Goal: Task Accomplishment & Management: Use online tool/utility

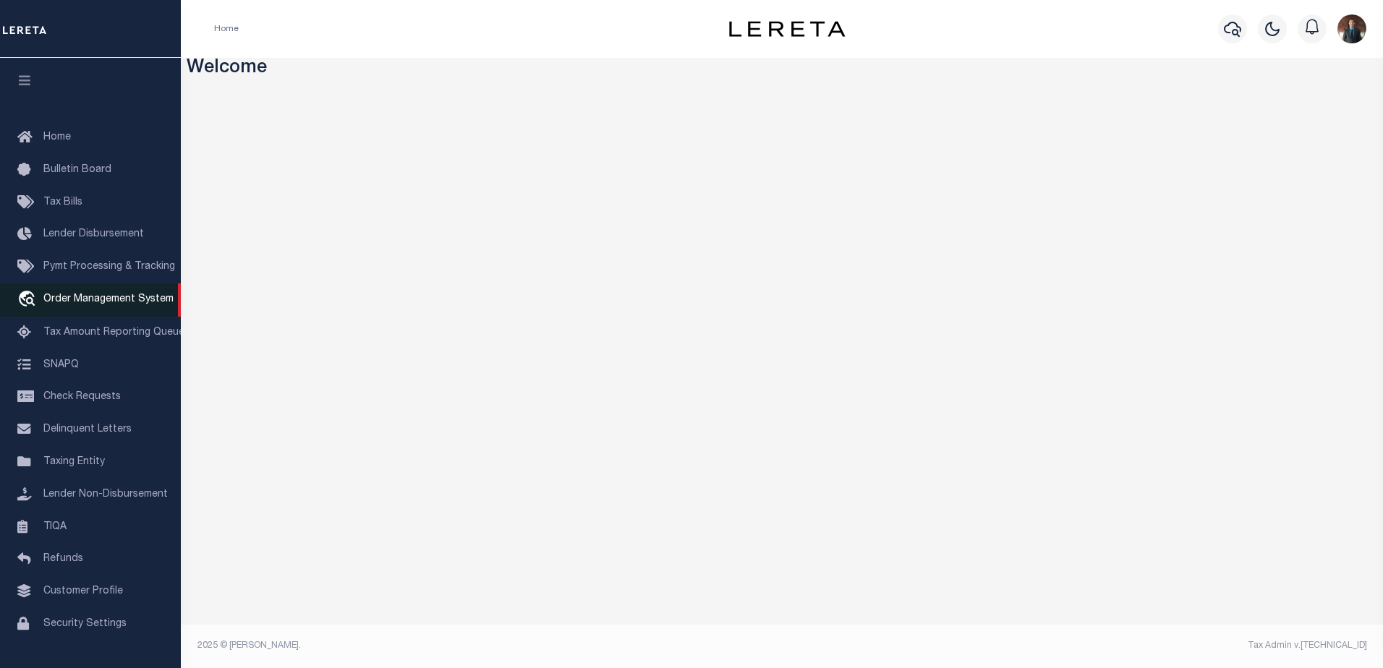
click at [79, 304] on span "Order Management System" at bounding box center [108, 299] width 130 height 10
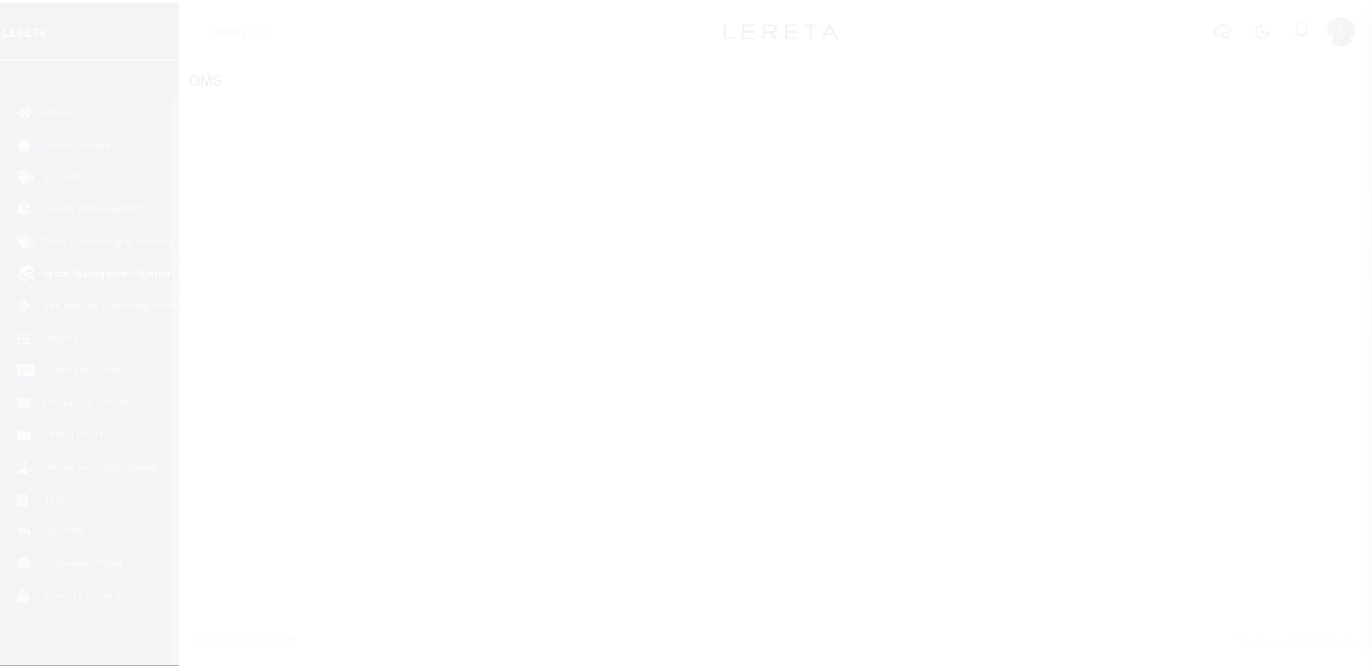
scroll to position [36, 0]
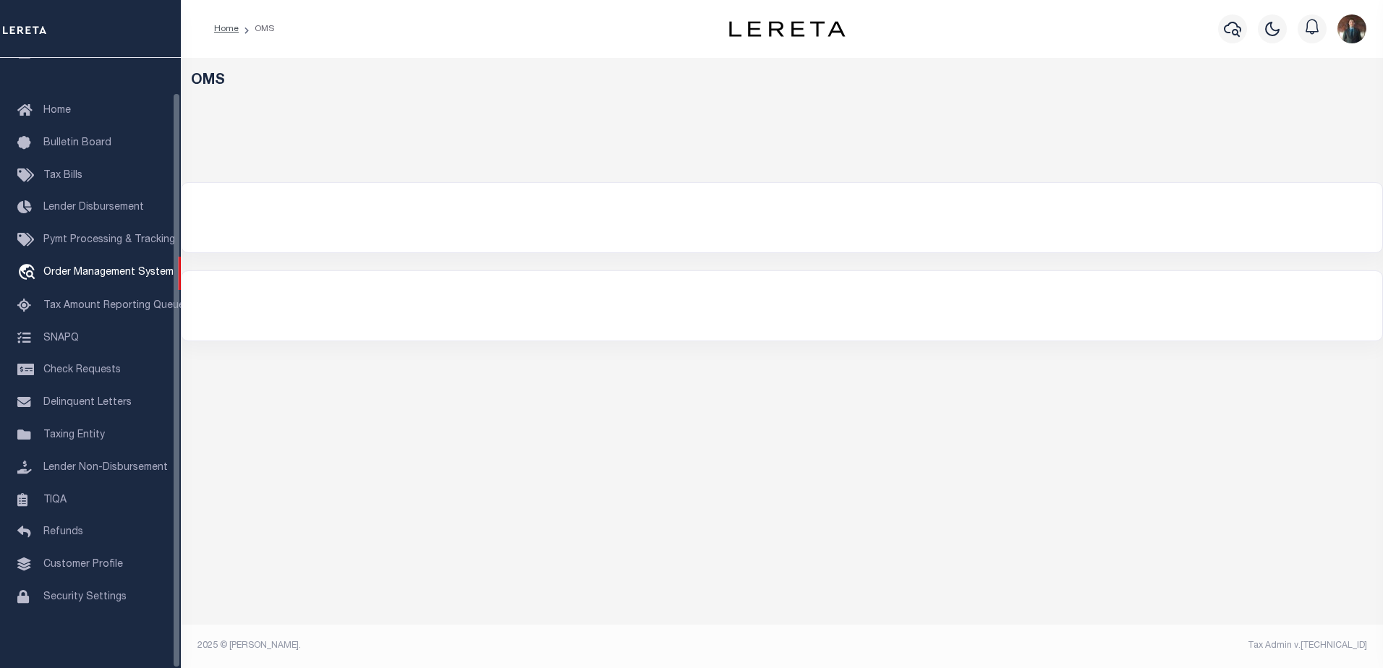
select select "200"
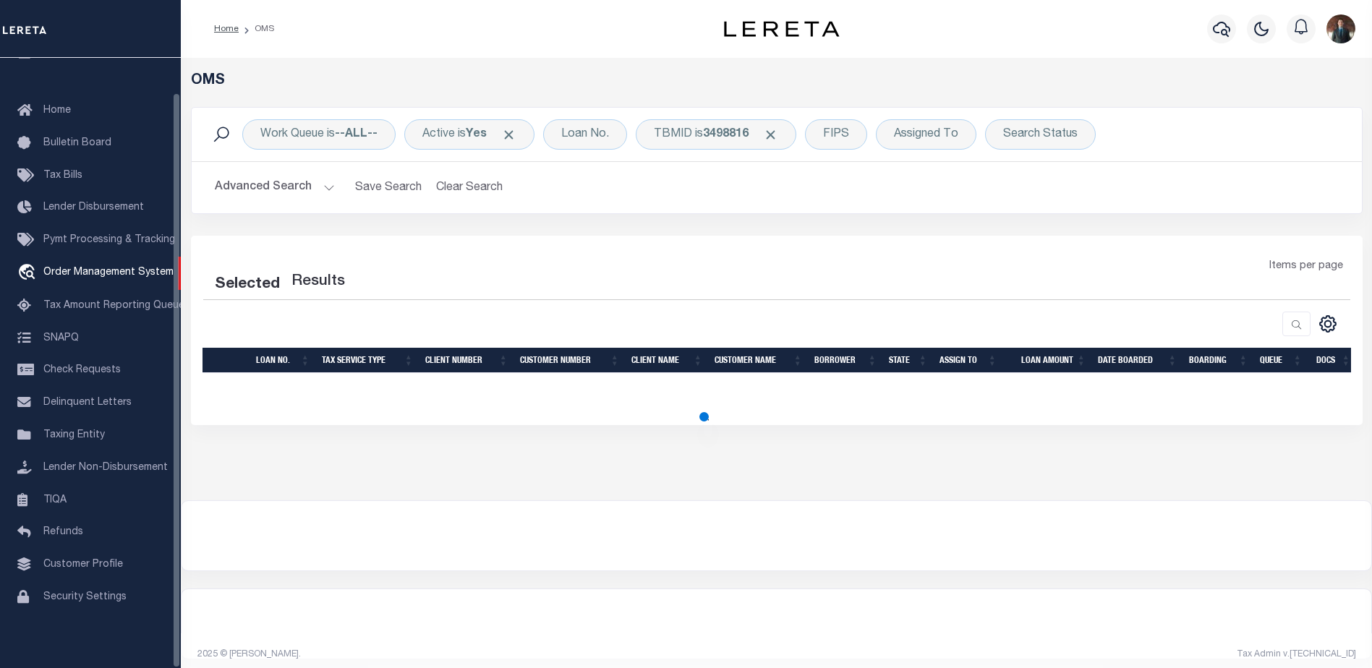
select select "200"
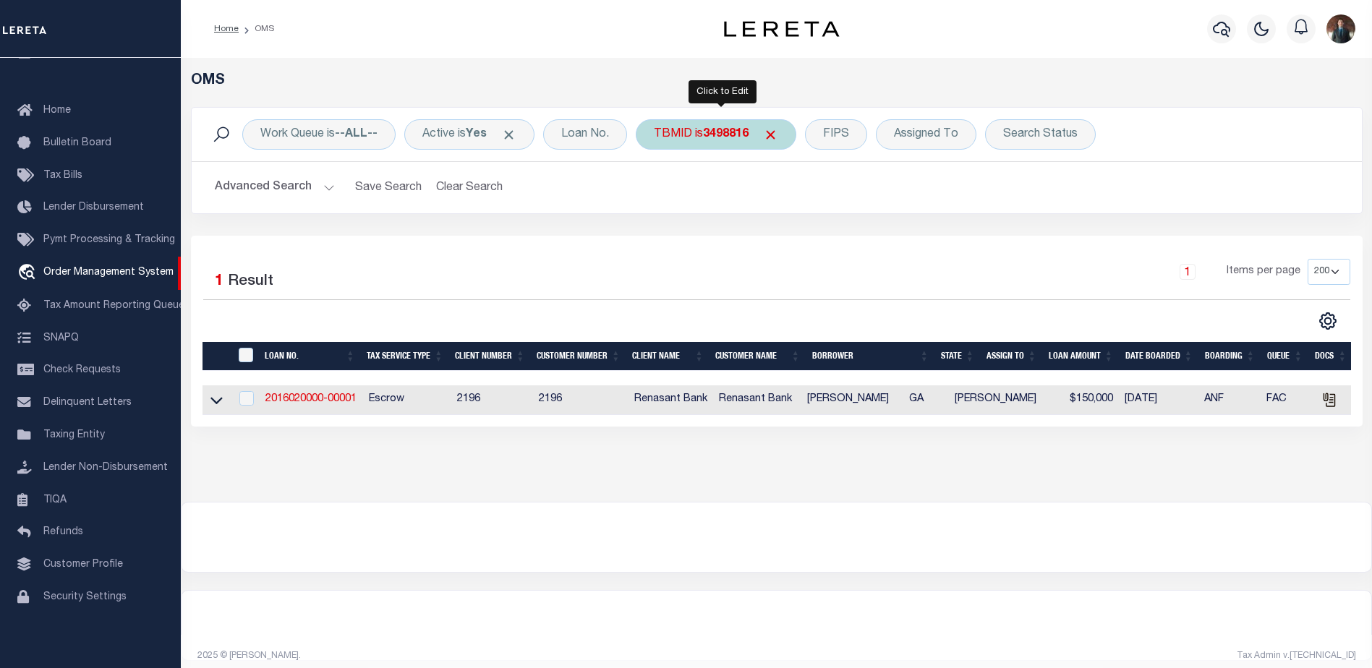
click at [709, 141] on div "TBMID is 3498816" at bounding box center [716, 134] width 161 height 30
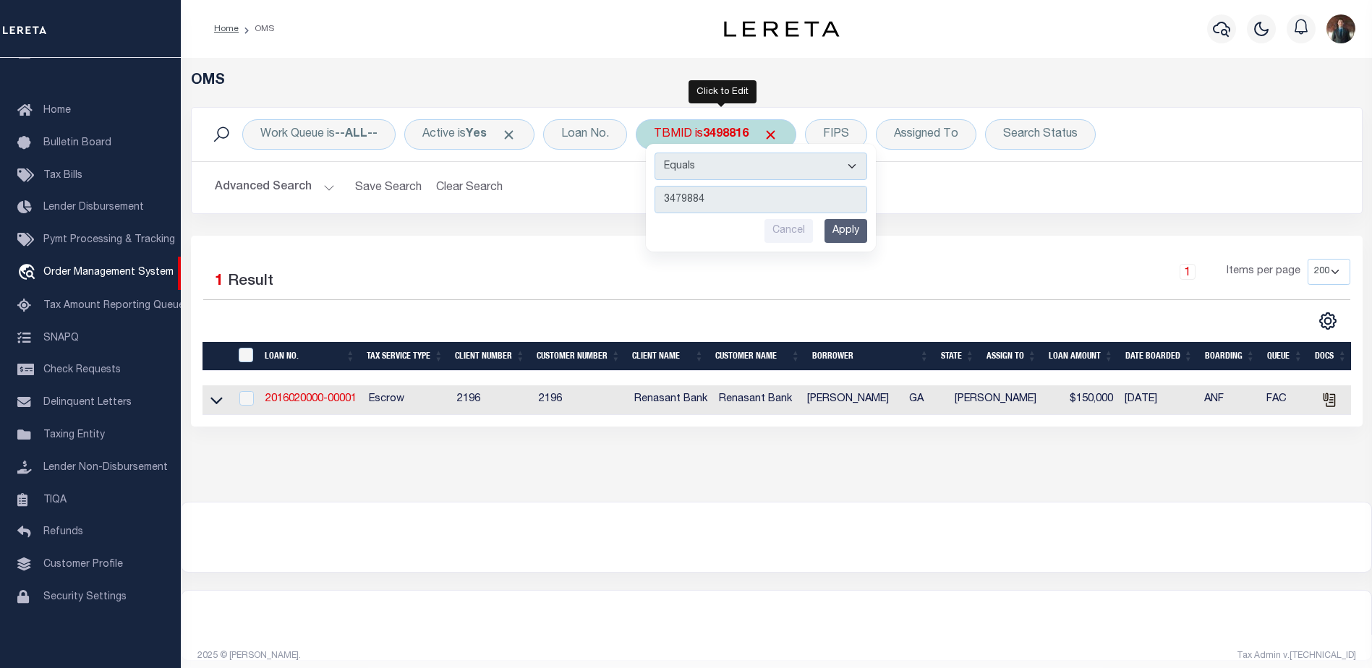
type input "3479884"
click at [859, 230] on input "Apply" at bounding box center [845, 231] width 43 height 24
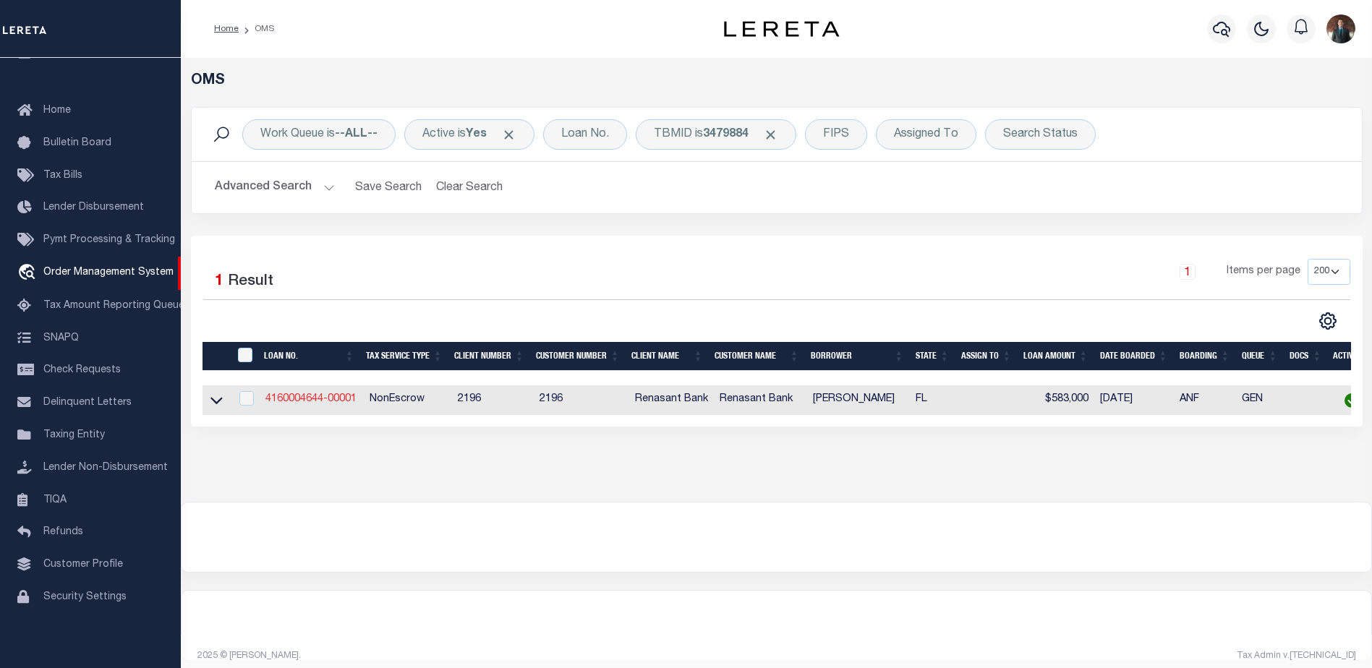
click at [320, 399] on link "4160004644-00001" at bounding box center [310, 399] width 91 height 10
type input "4160004644-00001"
type input "[PERSON_NAME]"
select select
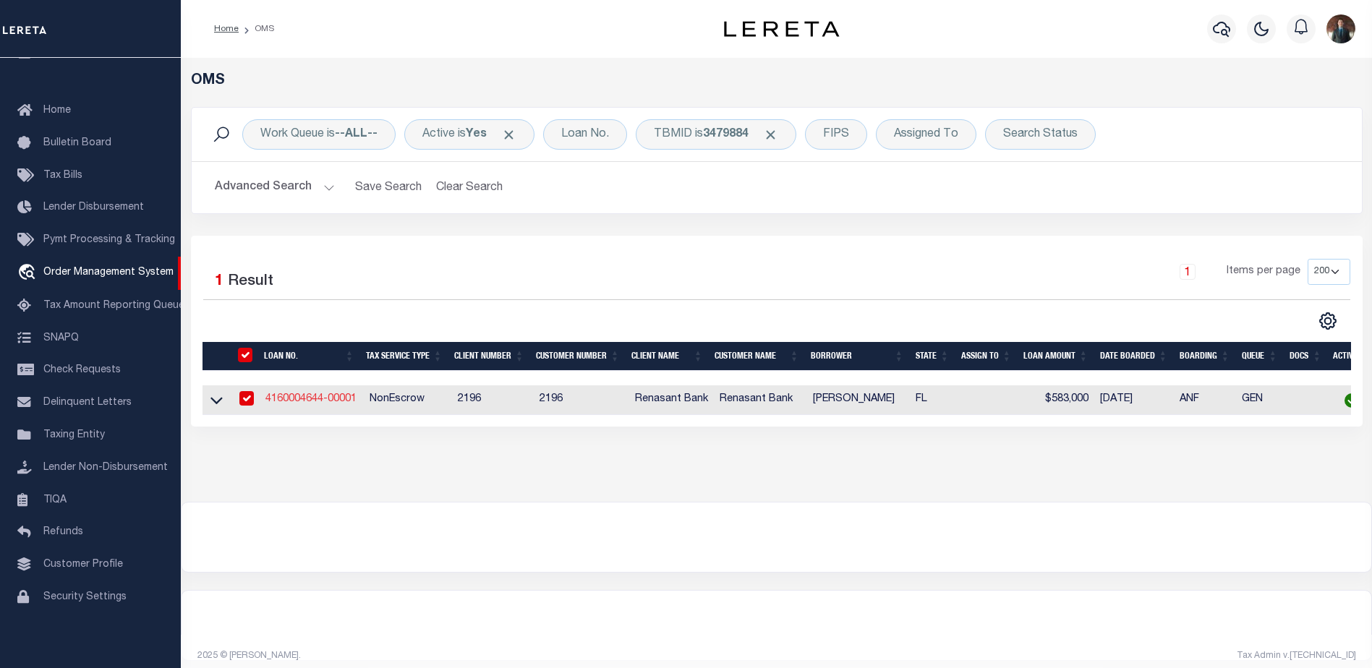
select select
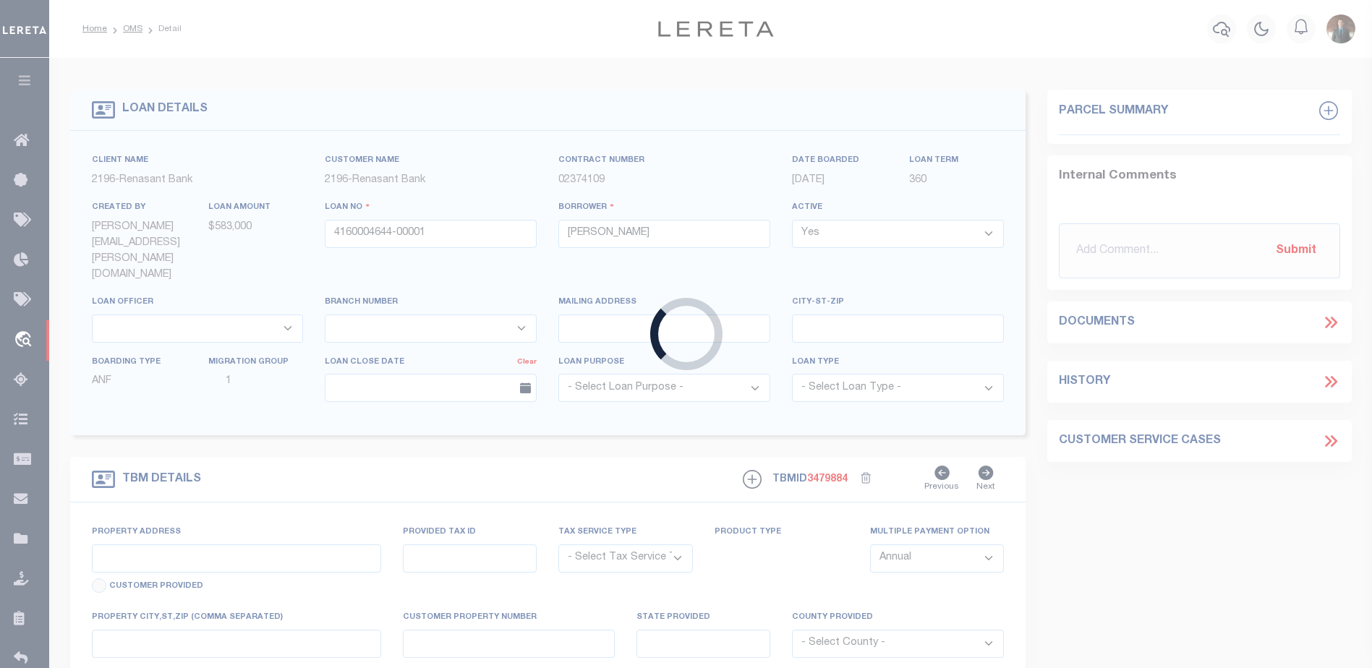
select select "4983"
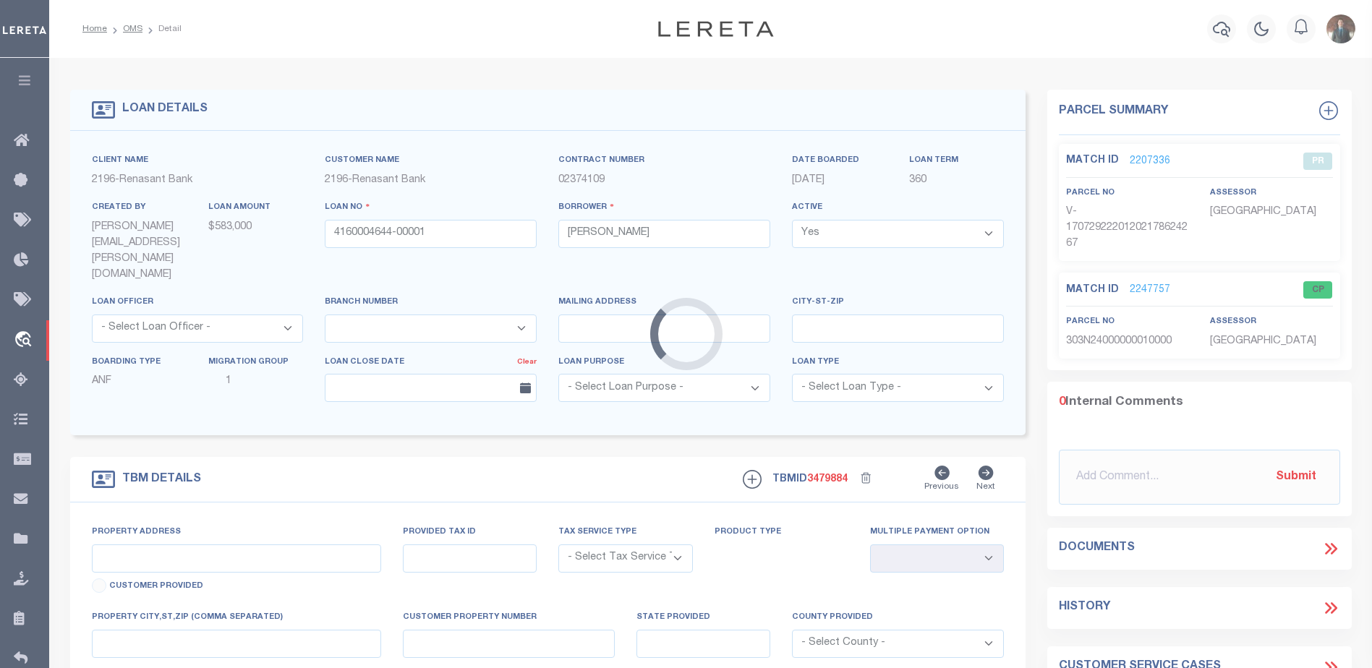
type input "[STREET_ADDRESS][PERSON_NAME]"
radio input "true"
select select "NonEscrow"
select select
type input "[PERSON_NAME] FL 32564"
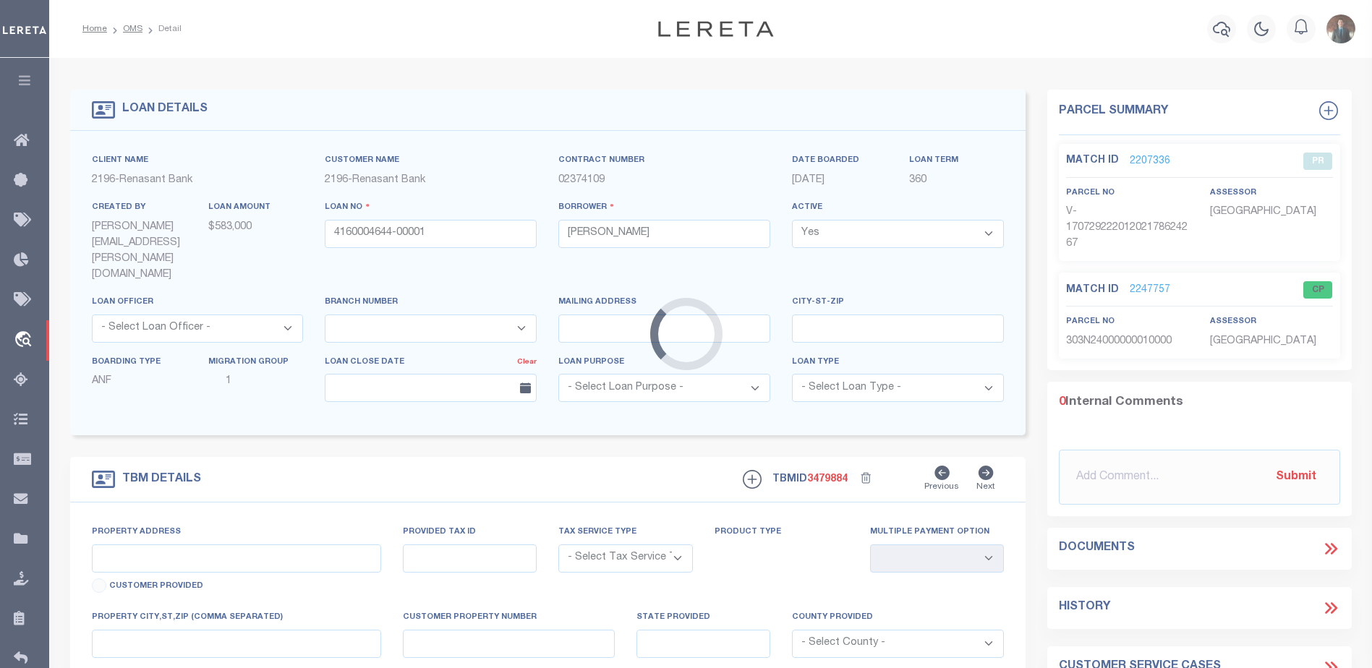
type input "4160004644"
type input "FL"
type textarea "SEE FILE09046 1APL"
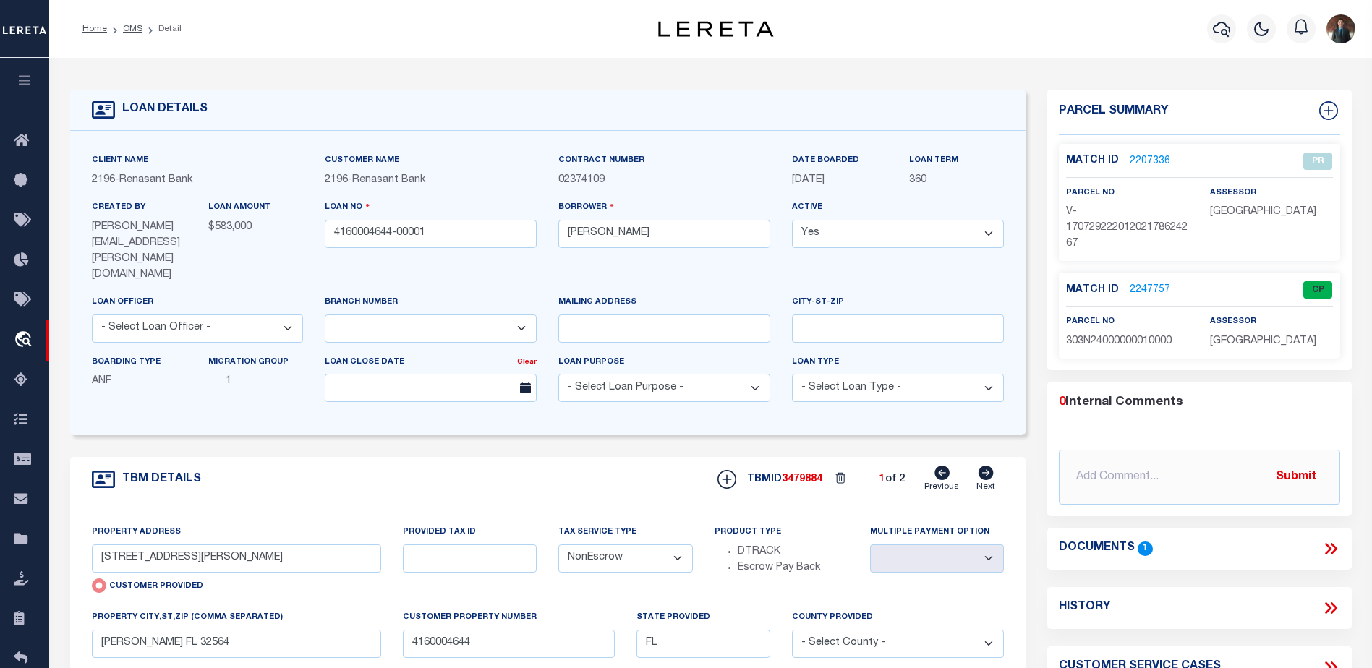
click at [1152, 285] on link "2247757" at bounding box center [1150, 290] width 41 height 15
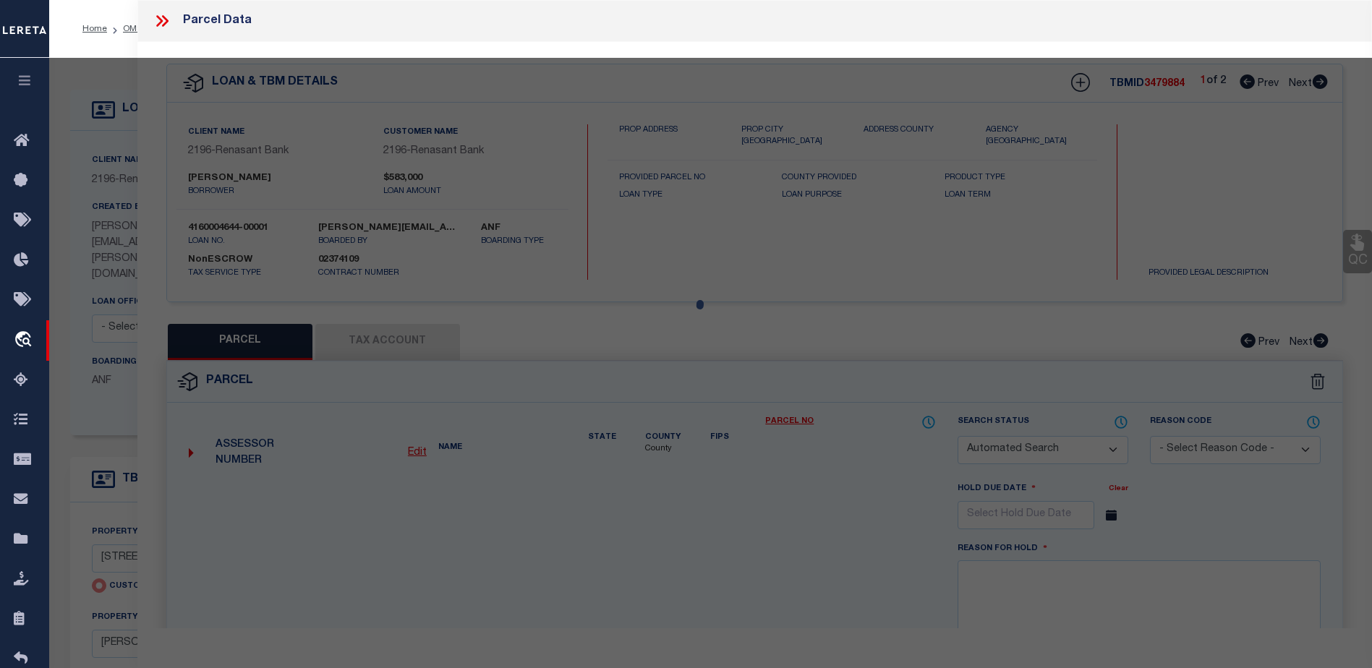
checkbox input "false"
select select "CP"
type input "[PERSON_NAME]"
select select "AGW"
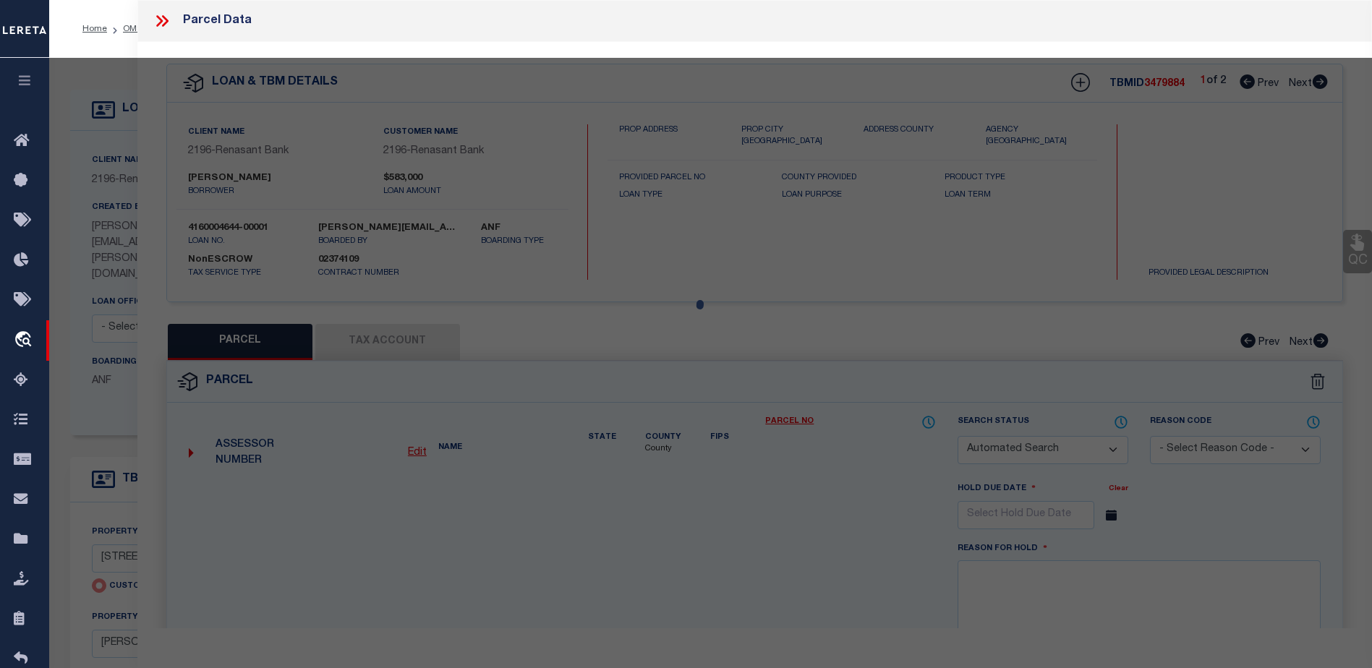
select select "ADD"
type input "[STREET_ADDRESS][PERSON_NAME]"
type input "[PERSON_NAME], [GEOGRAPHIC_DATA]"
type textarea "NE1/4 AKA GOVT LOTS 1 & 2 SUBJECT TO COUNTY"
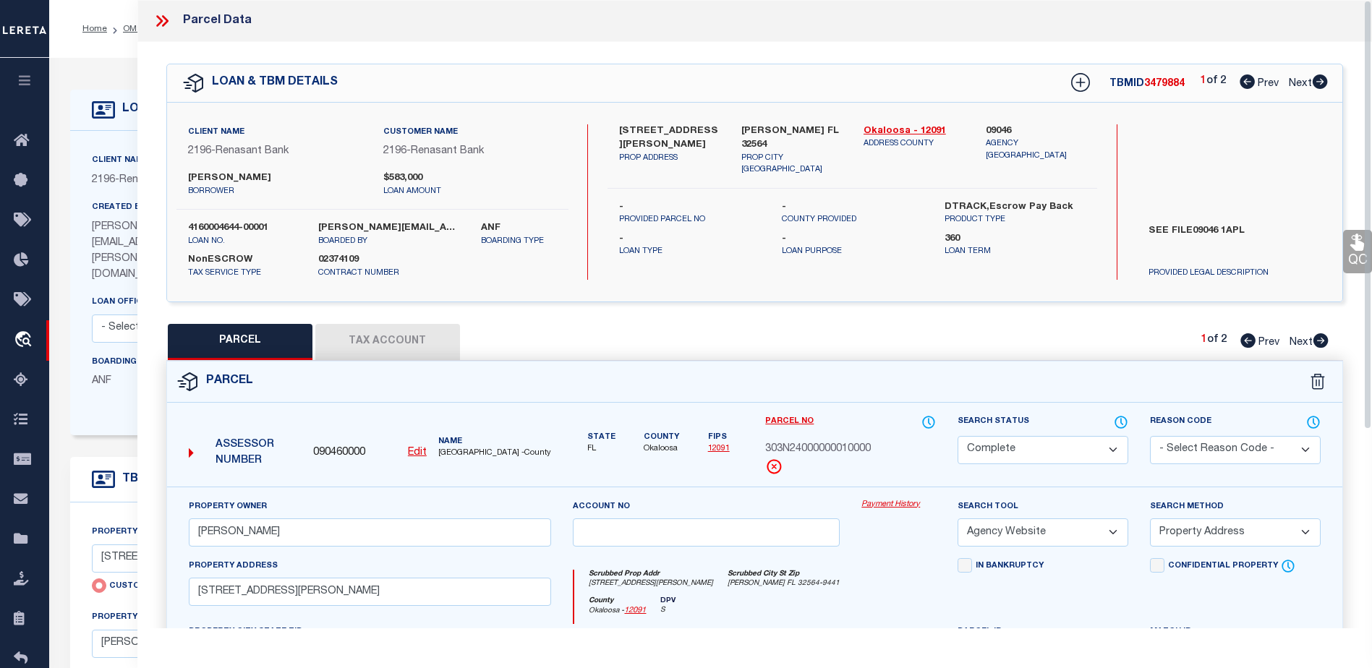
click at [1350, 256] on link "QC" at bounding box center [1357, 251] width 29 height 43
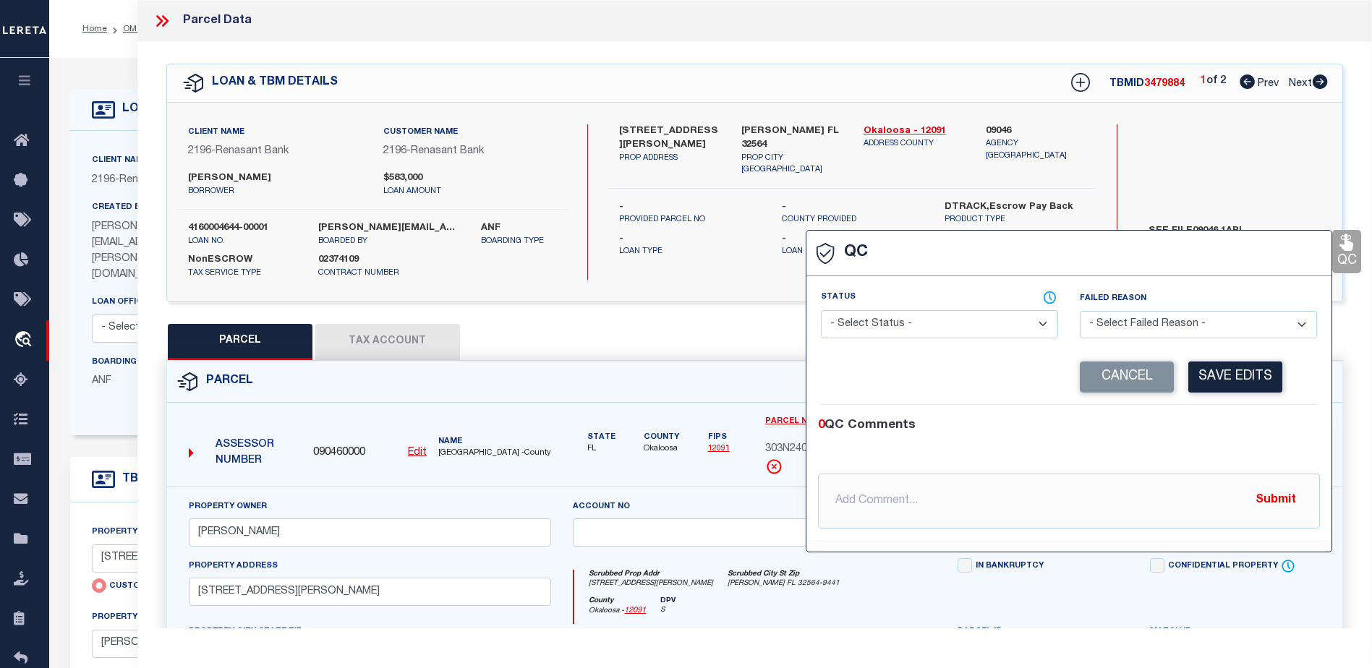
click at [985, 323] on select "- Select Status - Ready to QC Correct Incorrect" at bounding box center [939, 324] width 237 height 28
select select "COR"
click at [821, 311] on select "- Select Status - Ready to QC Correct Incorrect" at bounding box center [939, 324] width 237 height 28
click at [1261, 380] on button "Save Edits" at bounding box center [1235, 377] width 94 height 31
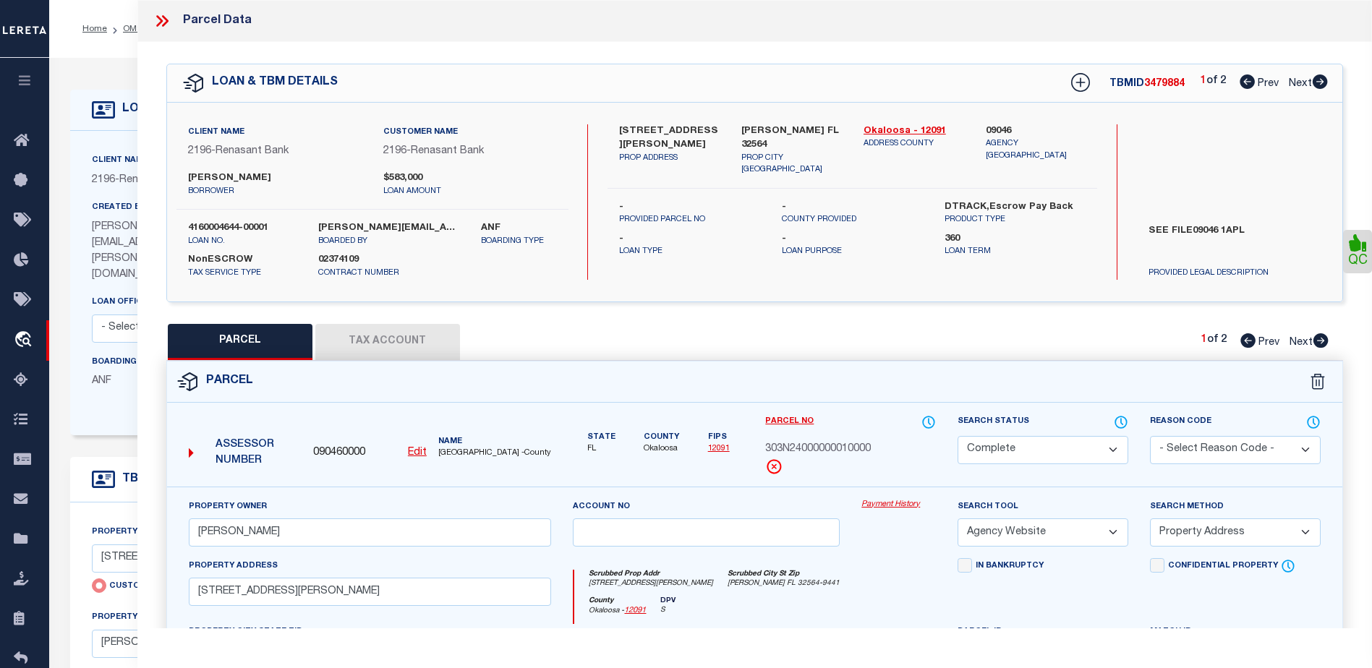
click at [367, 338] on button "Tax Account" at bounding box center [387, 342] width 145 height 36
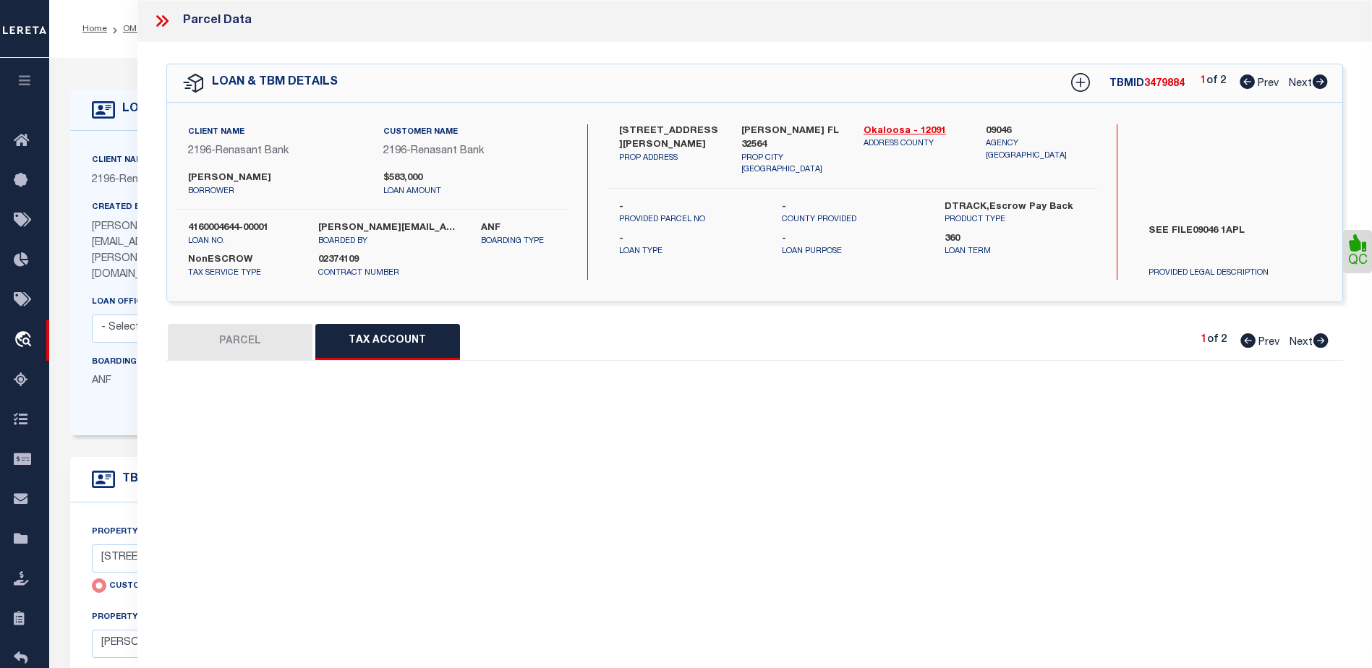
select select "100"
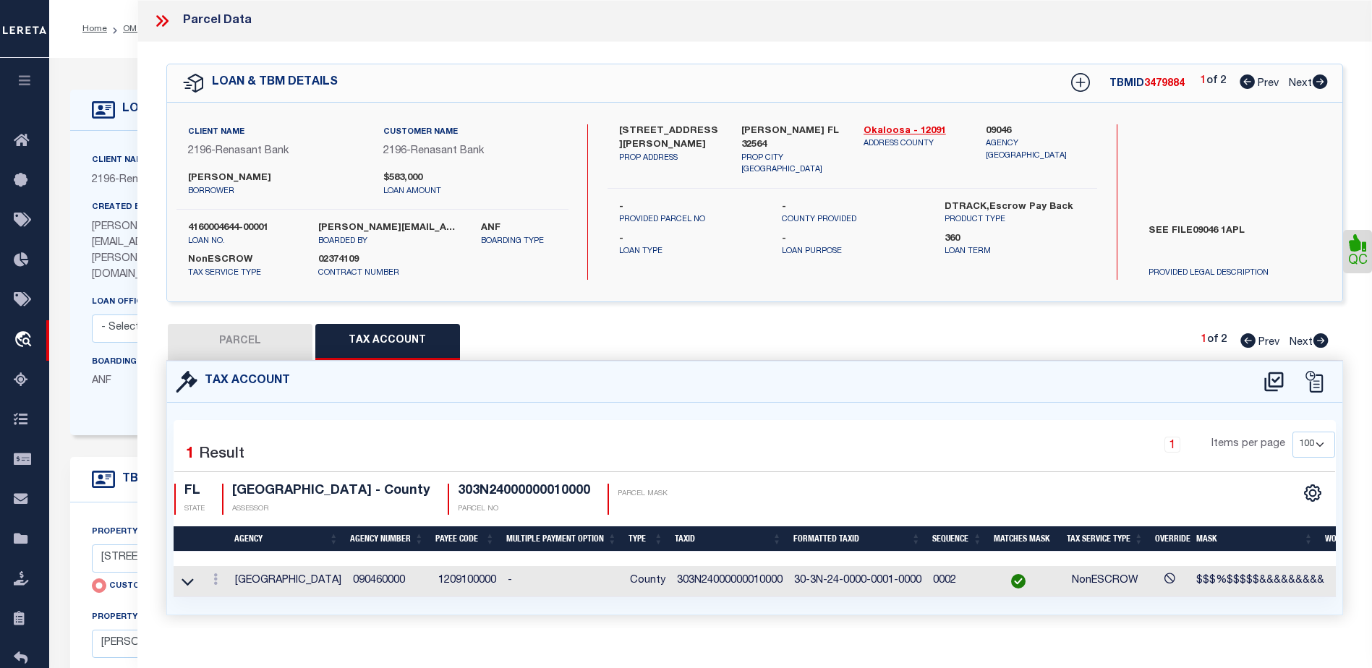
click at [159, 20] on icon at bounding box center [162, 21] width 19 height 19
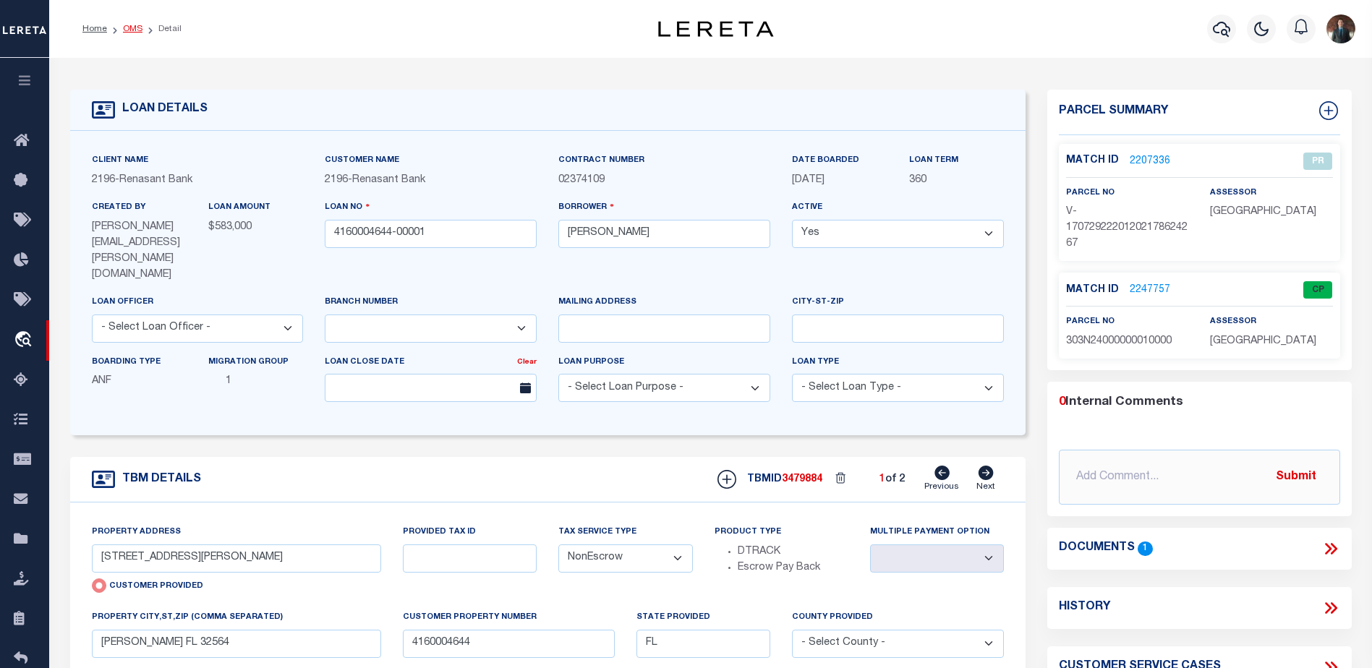
click at [129, 31] on link "OMS" at bounding box center [133, 29] width 20 height 9
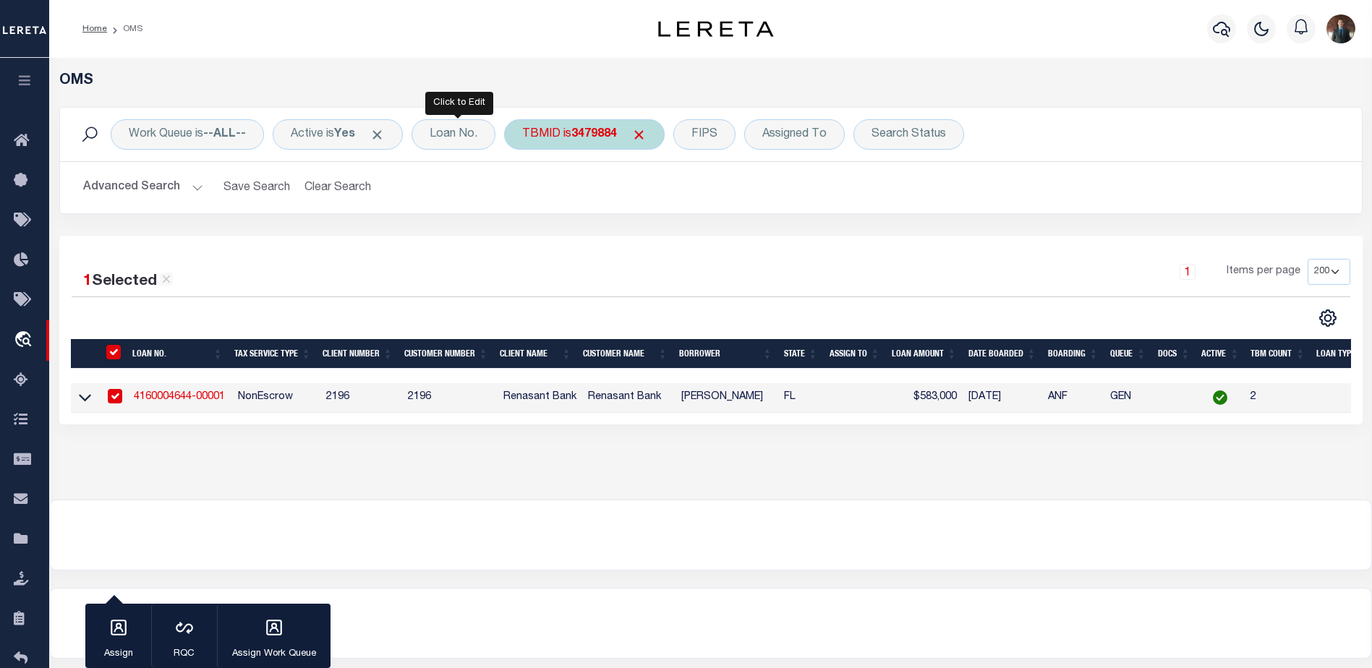
click at [558, 138] on div "TBMID is 3479884" at bounding box center [584, 134] width 161 height 30
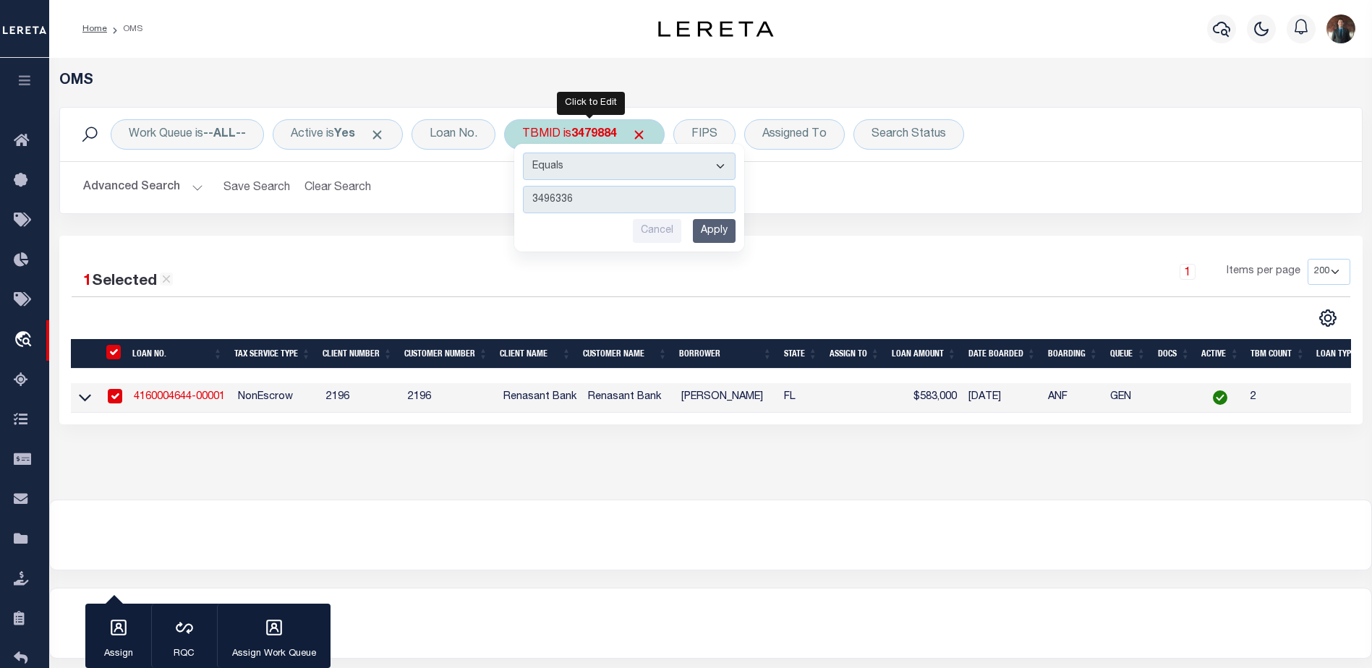
type input "3496336"
click at [728, 236] on input "Apply" at bounding box center [714, 231] width 43 height 24
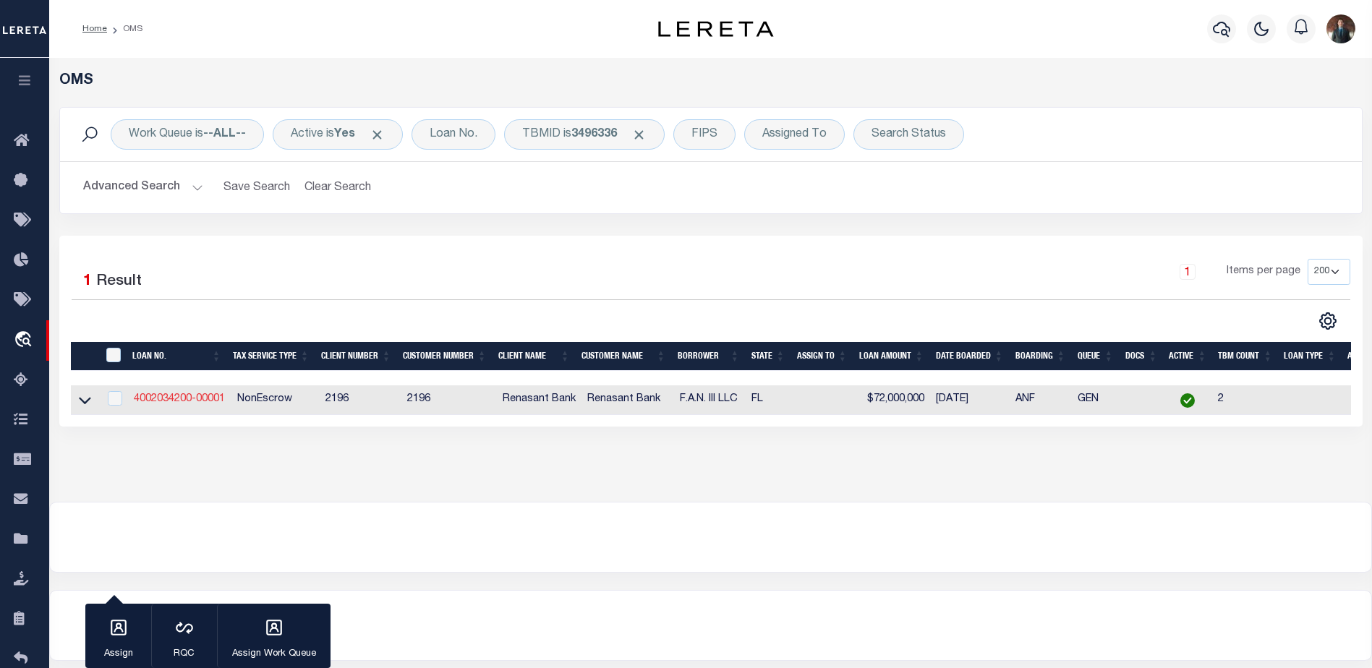
click at [196, 401] on link "4002034200-00001" at bounding box center [179, 399] width 91 height 10
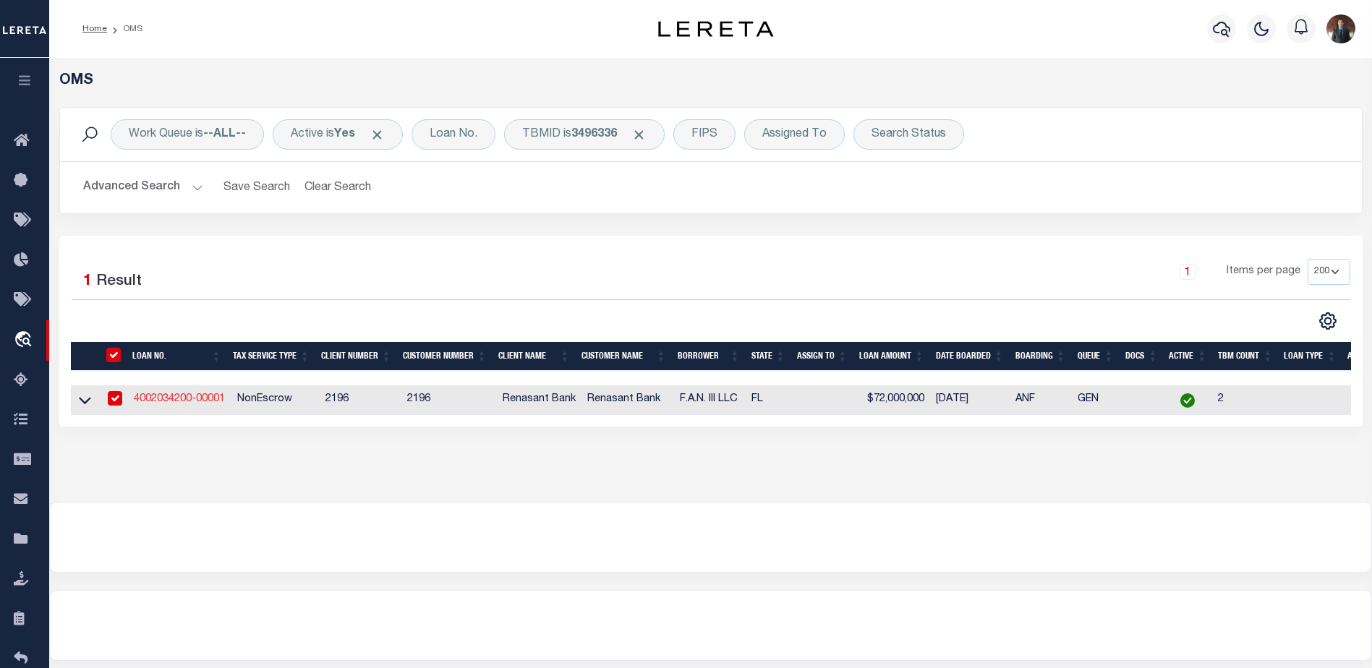
type input "4002034200-00001"
type input "F.A.N. III LLC"
select select
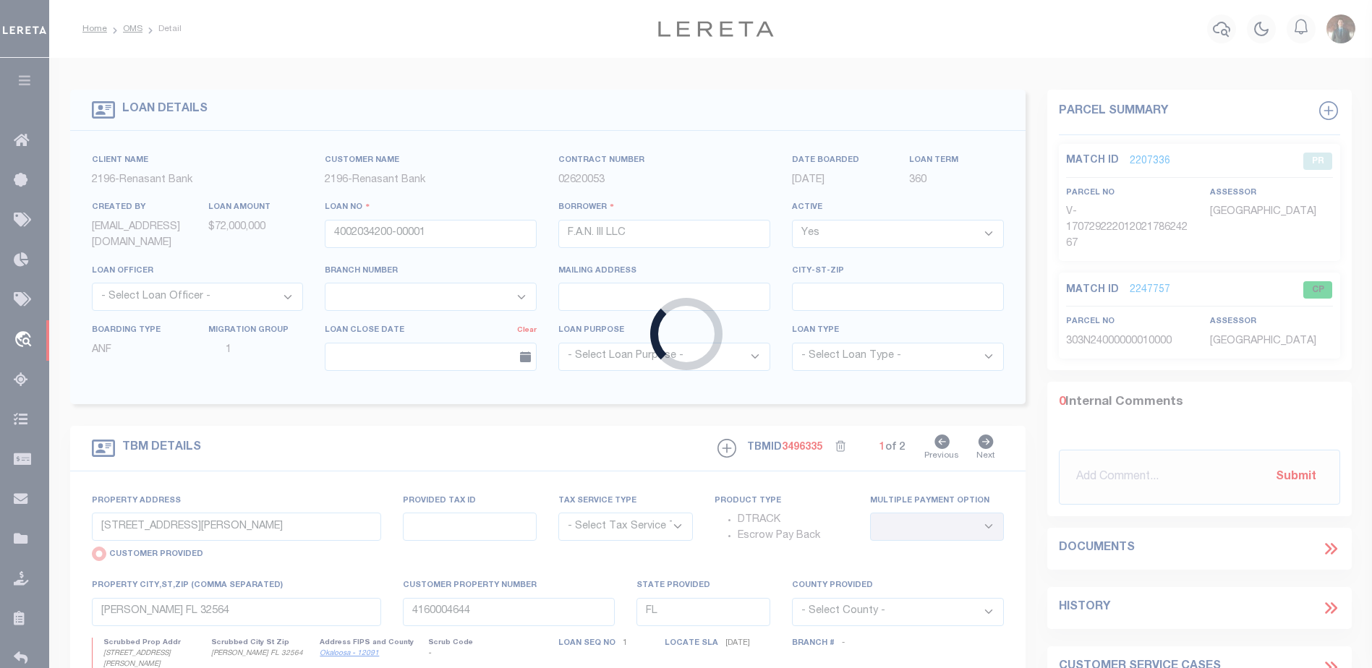
type input "[STREET_ADDRESS]"
select select "NonEscrow"
select select
type input "NAVARRE FL 32566"
type input "4002034200"
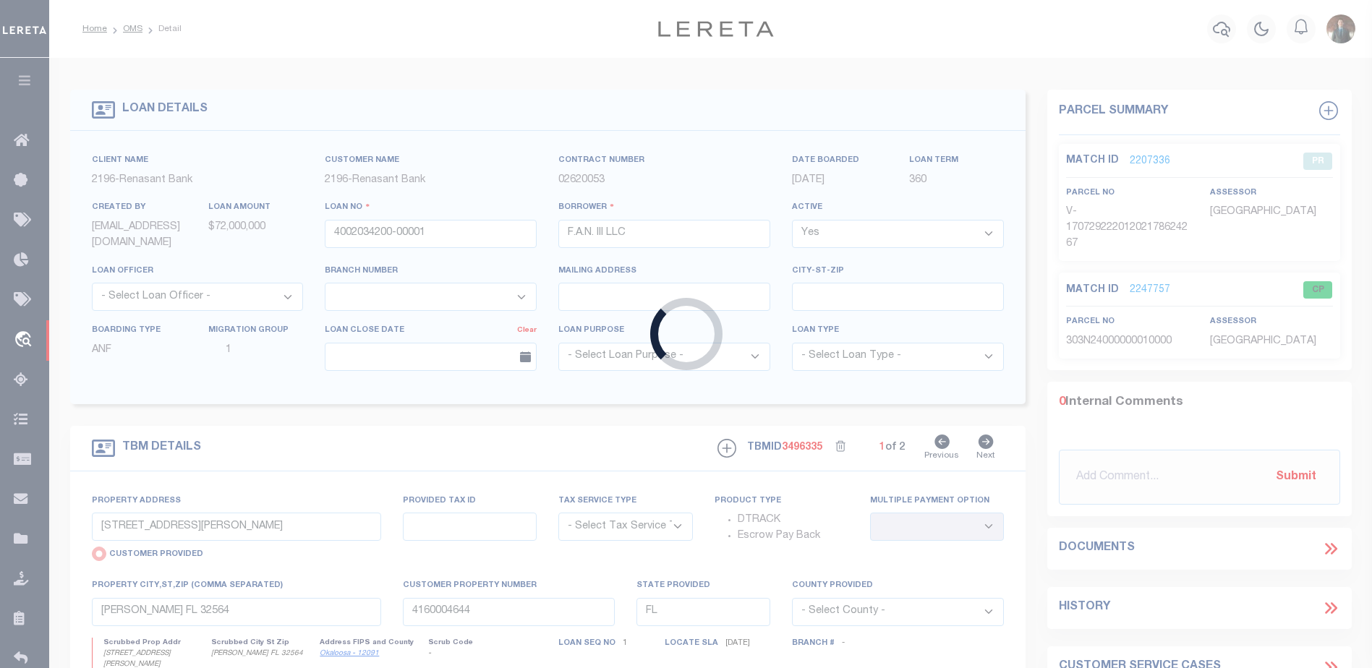
type textarea "2061"
select select "4983"
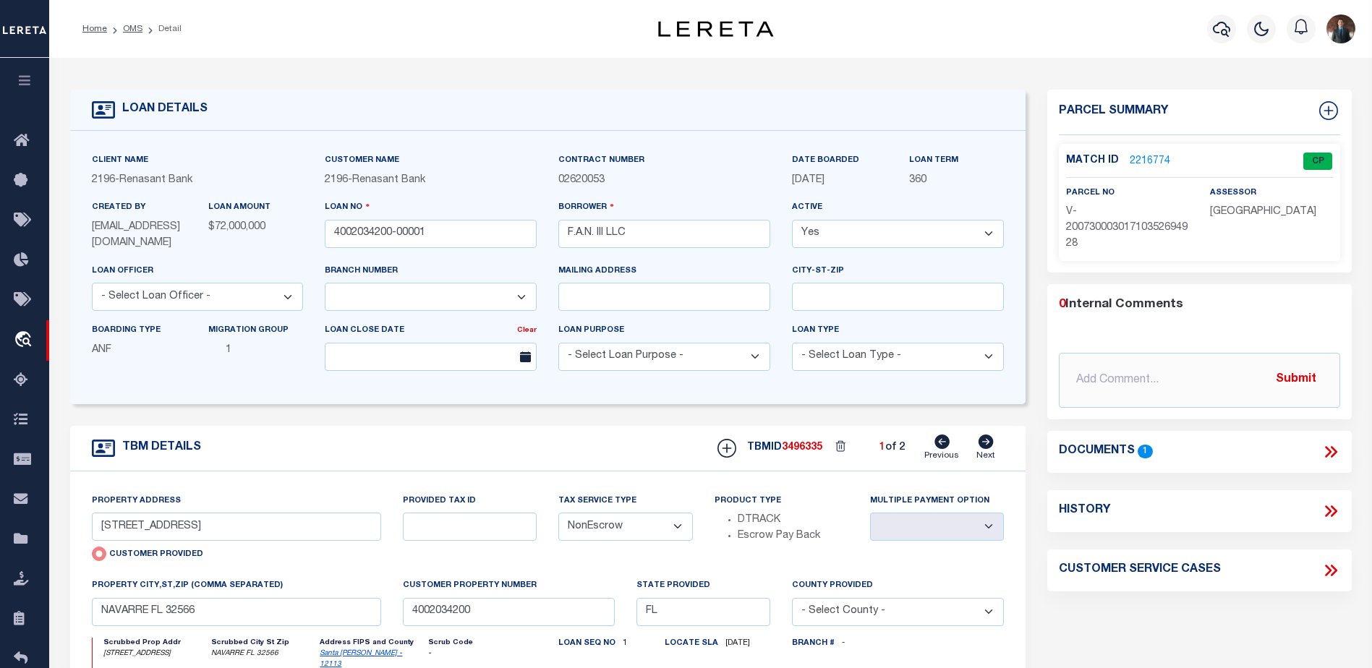
click at [1159, 159] on link "2216774" at bounding box center [1150, 161] width 41 height 15
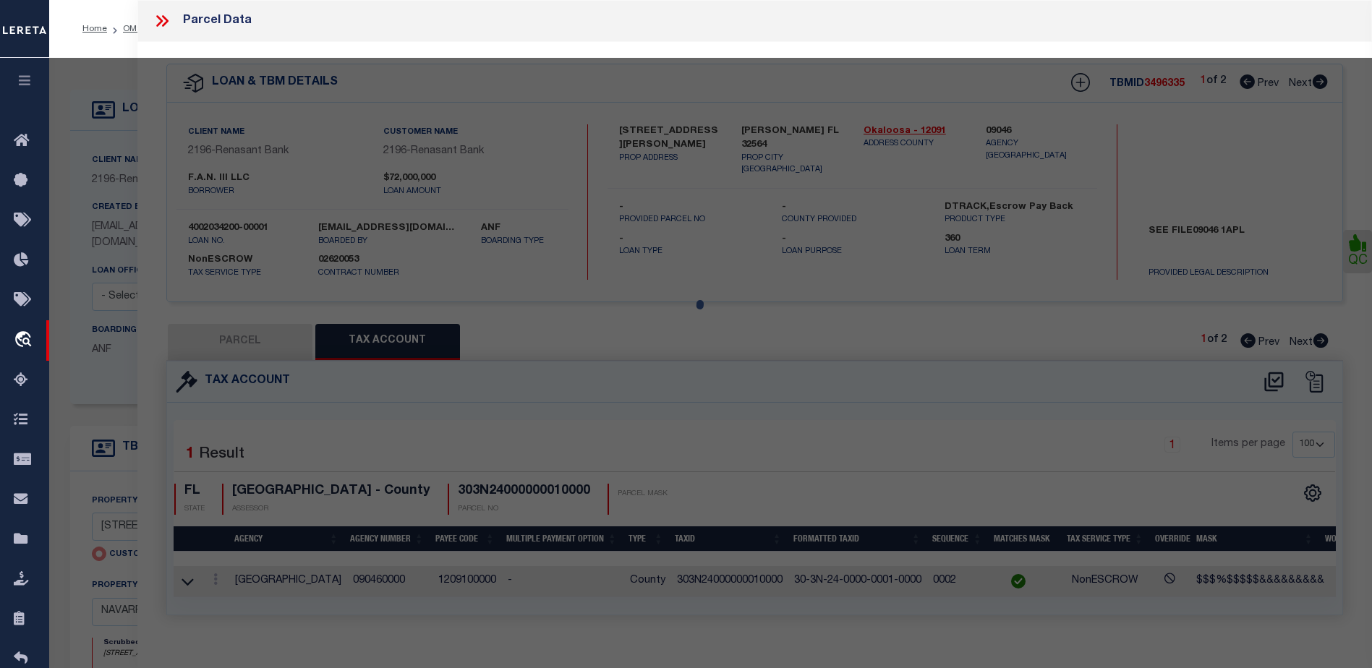
select select "AS"
select select
checkbox input "false"
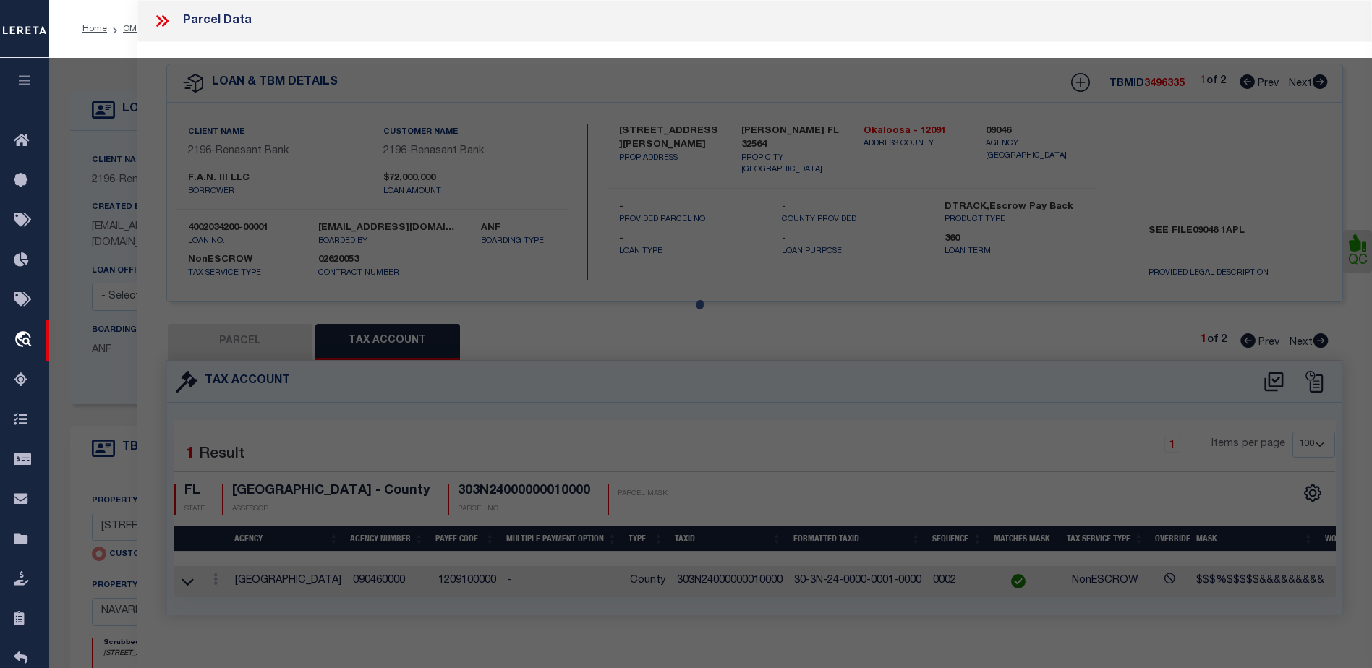
select select "CP"
type input "[STREET_ADDRESS]"
checkbox input "false"
type input "NAVARRE FL 32566"
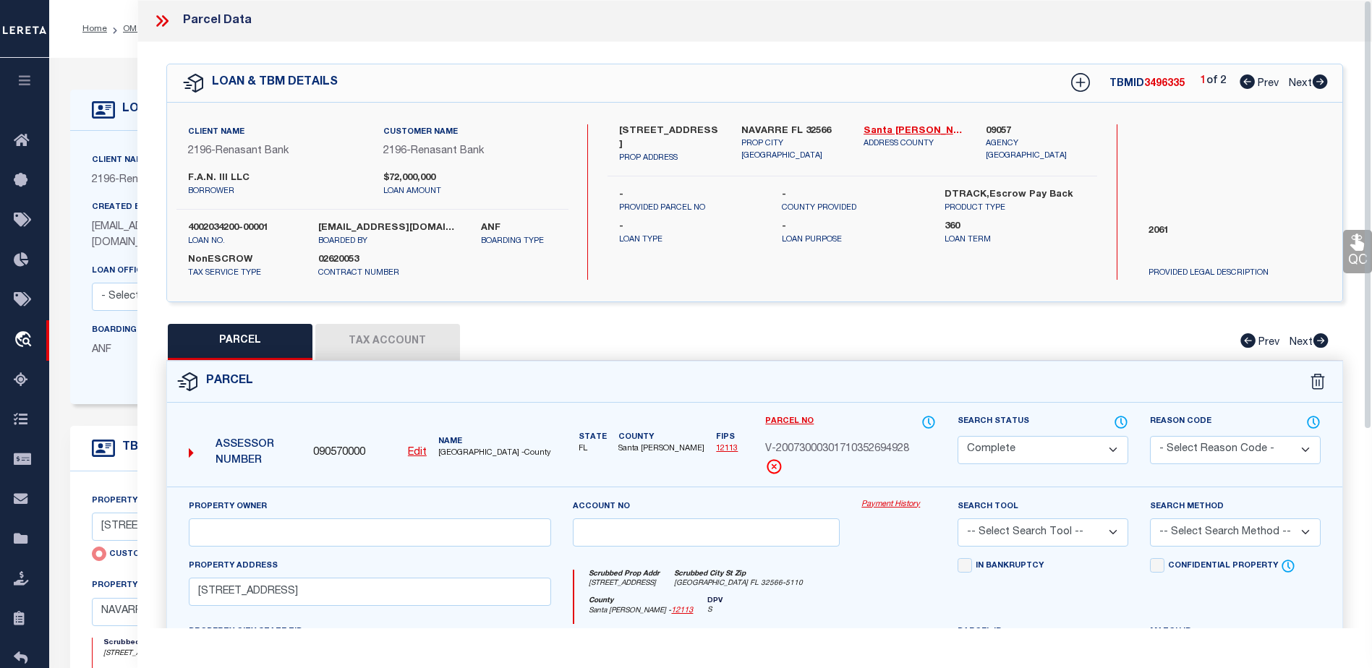
click at [364, 354] on button "Tax Account" at bounding box center [387, 342] width 145 height 36
select select "100"
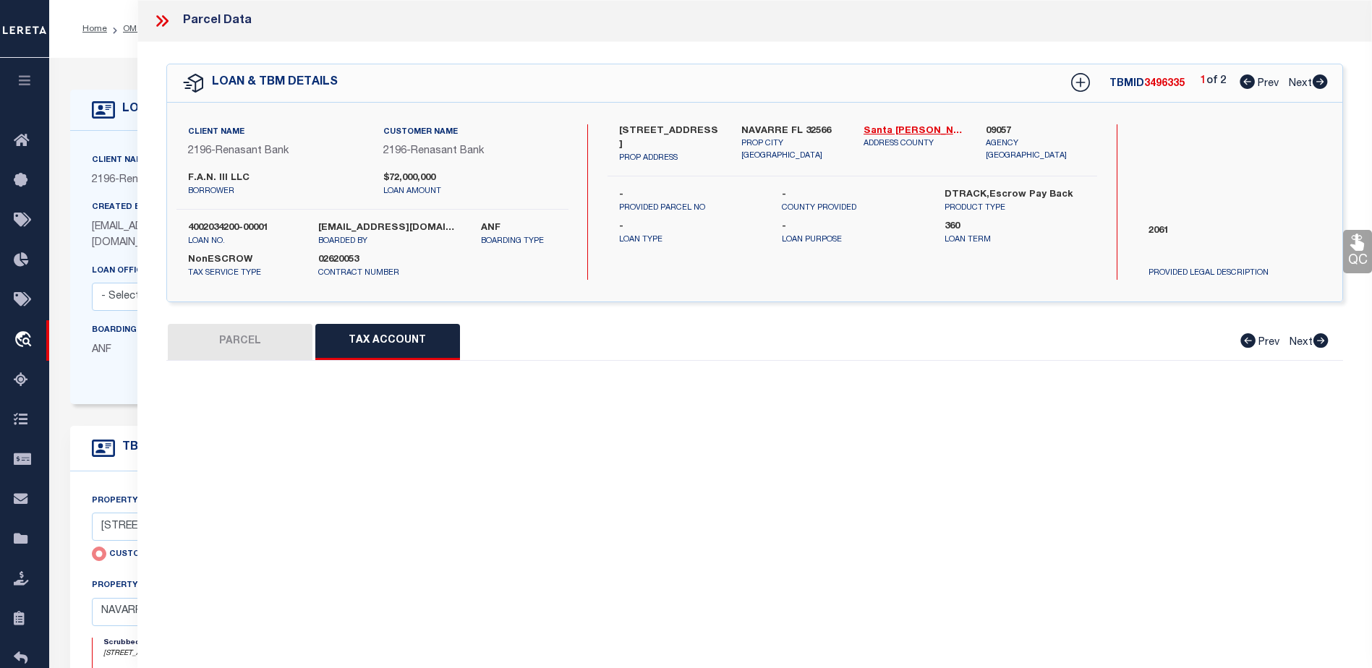
select select "100"
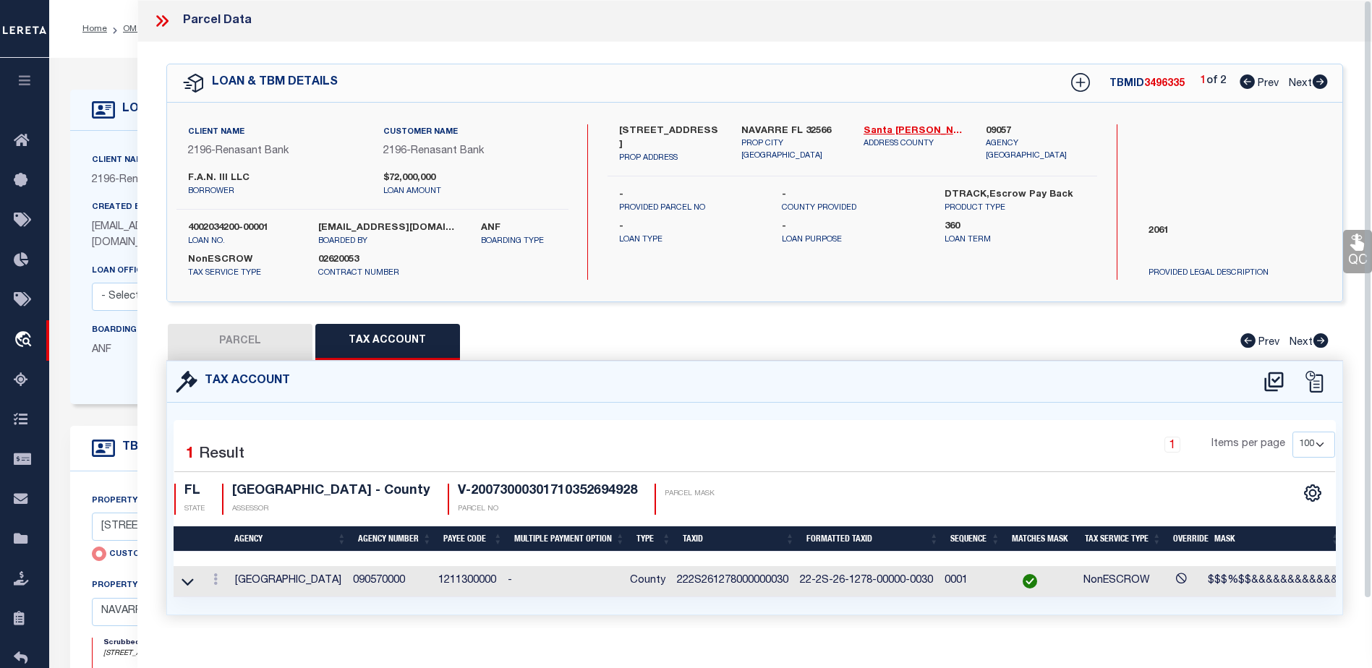
click at [1364, 256] on link "QC" at bounding box center [1357, 251] width 29 height 43
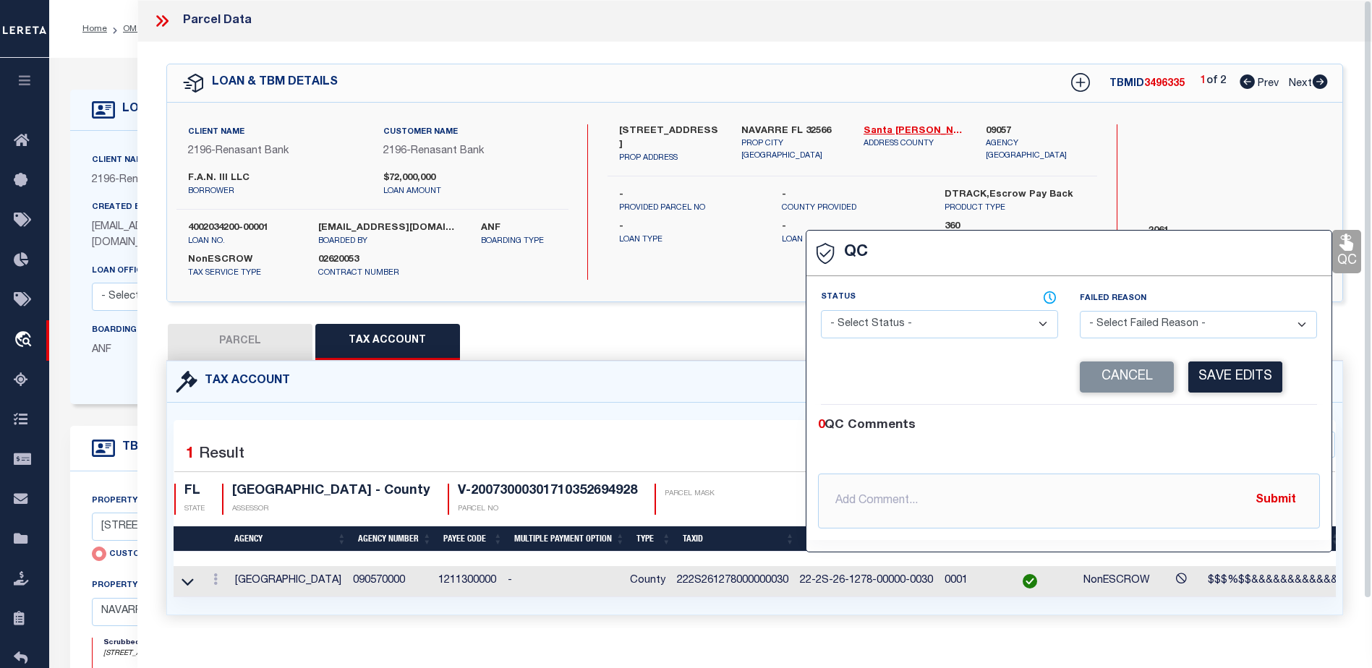
click at [981, 323] on select "- Select Status - Ready to QC Correct Incorrect" at bounding box center [939, 324] width 237 height 28
select select "COR"
click at [821, 311] on select "- Select Status - Ready to QC Correct Incorrect" at bounding box center [939, 324] width 237 height 28
click at [1257, 375] on button "Save Edits" at bounding box center [1235, 377] width 94 height 31
